Goal: Book appointment/travel/reservation

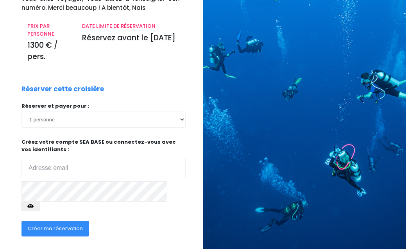
scroll to position [129, 0]
click at [136, 161] on input "email" at bounding box center [104, 168] width 164 height 20
type input "[EMAIL_ADDRESS][DOMAIN_NAME]"
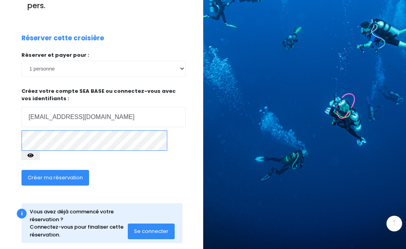
scroll to position [180, 0]
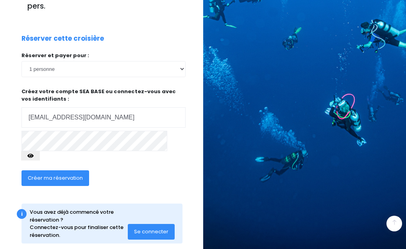
click at [150, 228] on span "Se connecter" at bounding box center [151, 231] width 34 height 7
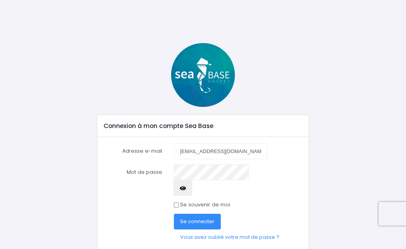
type input "[EMAIL_ADDRESS][DOMAIN_NAME]"
click at [195, 217] on span "Se connecter" at bounding box center [197, 220] width 34 height 7
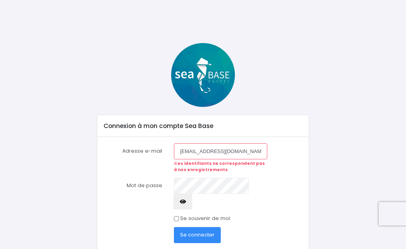
click at [192, 194] on button "button" at bounding box center [183, 202] width 19 height 16
click at [206, 231] on span "Se connecter" at bounding box center [197, 234] width 34 height 7
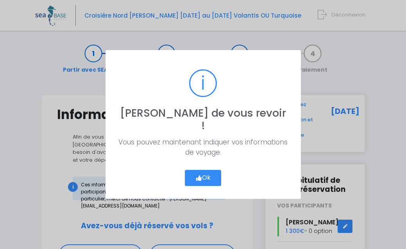
click at [203, 170] on button "Ok" at bounding box center [203, 178] width 37 height 16
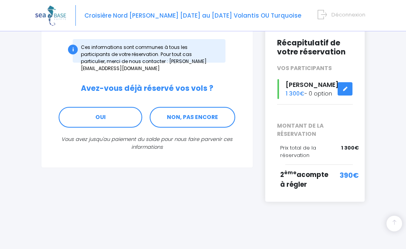
scroll to position [138, 0]
click at [285, 189] on span "2 ème acompte à régler" at bounding box center [304, 180] width 48 height 20
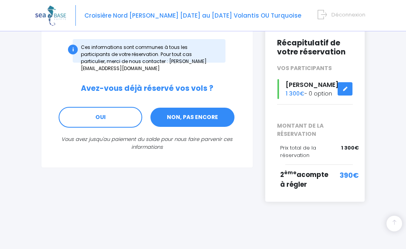
click at [215, 108] on link "NON, PAS ENCORE" at bounding box center [193, 117] width 86 height 21
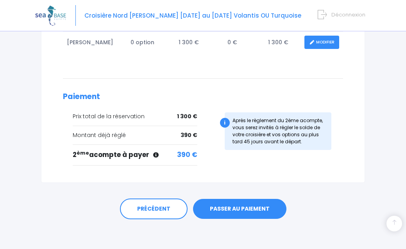
scroll to position [185, 0]
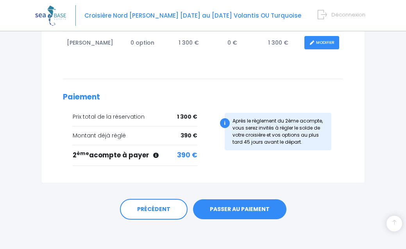
click at [240, 206] on link "PASSER AU PAIEMENT" at bounding box center [239, 209] width 93 height 20
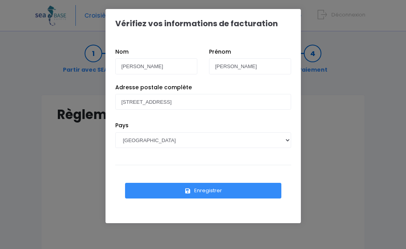
click at [210, 190] on button "Enregistrer" at bounding box center [203, 191] width 156 height 16
